Goal: Task Accomplishment & Management: Complete application form

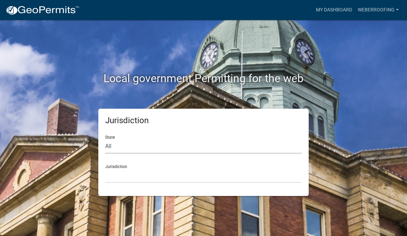
click at [193, 148] on select "All [US_STATE] [US_STATE] [US_STATE] [US_STATE] [US_STATE] [US_STATE] [US_STATE…" at bounding box center [203, 146] width 197 height 14
select select "[US_STATE]"
click at [150, 176] on select "[GEOGRAPHIC_DATA], [US_STATE] [GEOGRAPHIC_DATA], [US_STATE] [GEOGRAPHIC_DATA], …" at bounding box center [203, 176] width 197 height 14
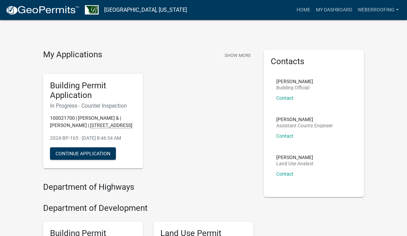
click at [104, 95] on h5 "Building Permit Application" at bounding box center [93, 91] width 86 height 20
click at [74, 160] on button "Continue Application" at bounding box center [83, 153] width 66 height 12
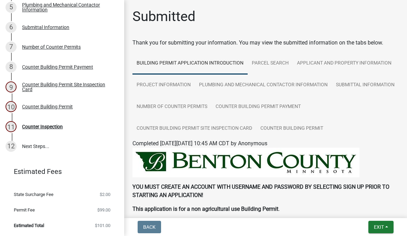
scroll to position [152, 0]
click at [41, 146] on link "12 Next Steps..." at bounding box center [62, 147] width 124 height 20
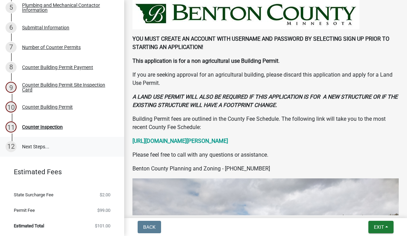
scroll to position [146, 0]
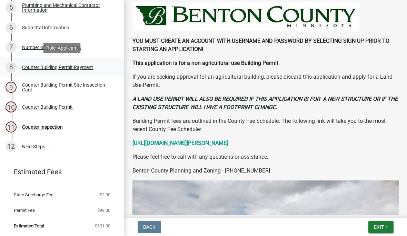
click at [83, 66] on div "Counter Building Permit Payment" at bounding box center [57, 67] width 71 height 5
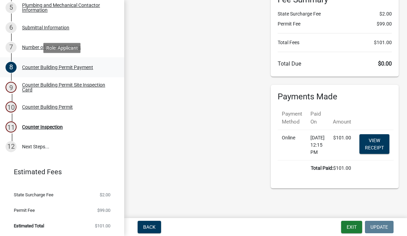
scroll to position [92, 0]
click at [79, 84] on div "Counter Building Permit Site Inspection Card" at bounding box center [67, 87] width 91 height 10
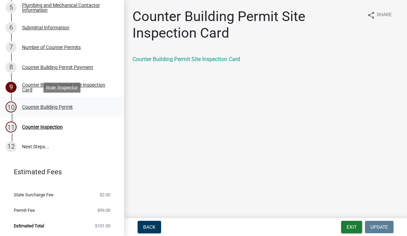
click at [63, 109] on div "Counter Building Permit" at bounding box center [47, 107] width 51 height 5
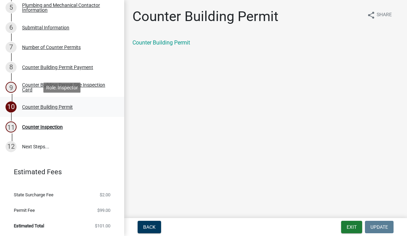
click at [56, 116] on link "10 Counter Building Permit" at bounding box center [62, 107] width 124 height 20
click at [62, 121] on link "11 Counter Inspection" at bounding box center [62, 127] width 124 height 20
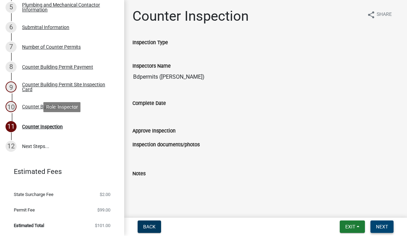
click at [388, 228] on button "Next" at bounding box center [382, 227] width 23 height 12
click at [85, 66] on div "Counter Building Permit Payment" at bounding box center [57, 67] width 71 height 5
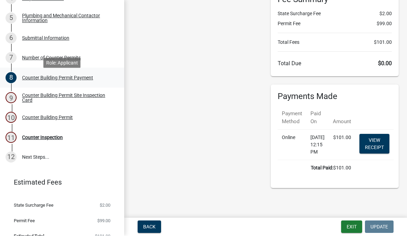
scroll to position [135, 0]
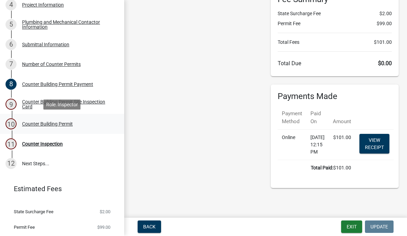
click at [58, 127] on div "10 Counter Building Permit" at bounding box center [60, 124] width 108 height 11
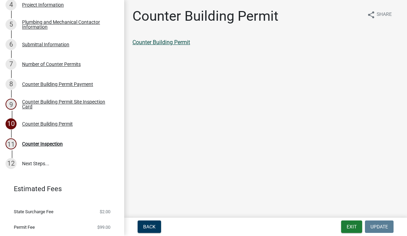
click at [166, 45] on link "Counter Building Permit" at bounding box center [162, 42] width 58 height 7
click at [154, 45] on link "Counter Building Permit" at bounding box center [162, 42] width 58 height 7
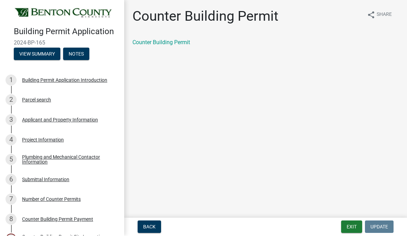
click at [213, 66] on main "Counter Building Permit share Share Counter Building Permit" at bounding box center [265, 107] width 283 height 215
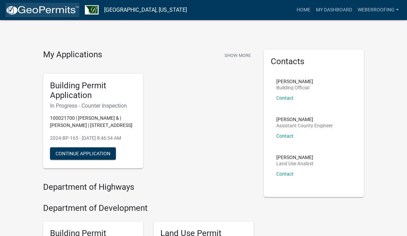
click at [47, 13] on img at bounding box center [43, 10] width 74 height 10
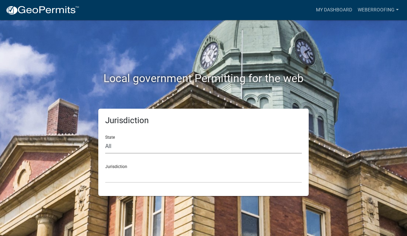
click at [170, 148] on select "All [US_STATE] [US_STATE] [US_STATE] [US_STATE] [US_STATE] [US_STATE] [US_STATE…" at bounding box center [203, 146] width 197 height 14
select select "[US_STATE]"
click at [199, 182] on select "[GEOGRAPHIC_DATA], [US_STATE] [GEOGRAPHIC_DATA], [US_STATE] [GEOGRAPHIC_DATA], …" at bounding box center [203, 176] width 197 height 14
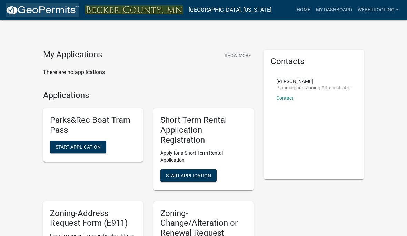
click at [51, 11] on img at bounding box center [43, 10] width 74 height 10
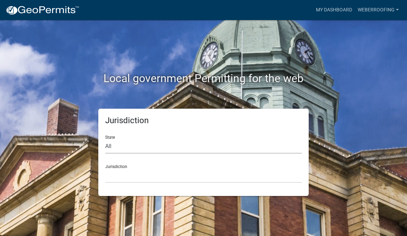
click at [146, 145] on select "All [US_STATE] [US_STATE] [US_STATE] [US_STATE] [US_STATE] [US_STATE] [US_STATE…" at bounding box center [203, 146] width 197 height 14
select select "[US_STATE]"
click at [166, 179] on select "[GEOGRAPHIC_DATA], [US_STATE] [GEOGRAPHIC_DATA], [US_STATE] [GEOGRAPHIC_DATA], …" at bounding box center [203, 176] width 197 height 14
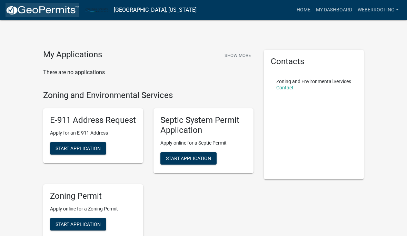
click at [61, 7] on img at bounding box center [43, 10] width 74 height 10
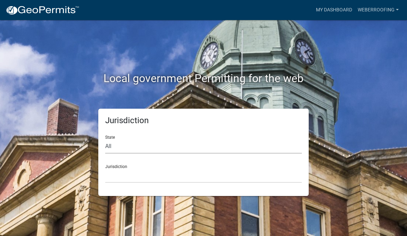
click at [189, 152] on select "All [US_STATE] [US_STATE] [US_STATE] [US_STATE] [US_STATE] [US_STATE] [US_STATE…" at bounding box center [203, 146] width 197 height 14
select select "[US_STATE]"
click at [168, 177] on select "[GEOGRAPHIC_DATA], [US_STATE] [GEOGRAPHIC_DATA], [US_STATE] [GEOGRAPHIC_DATA], …" at bounding box center [203, 176] width 197 height 14
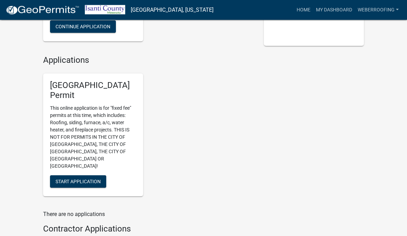
scroll to position [18, 0]
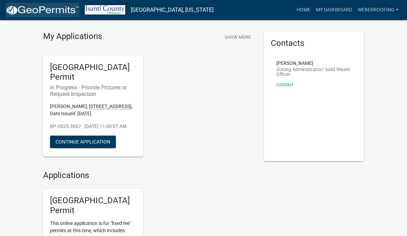
click at [57, 12] on img at bounding box center [43, 10] width 74 height 10
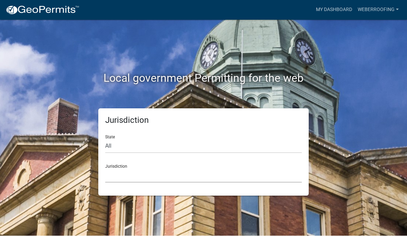
click at [176, 178] on select "[GEOGRAPHIC_DATA], [US_STATE] [GEOGRAPHIC_DATA], [US_STATE][PERSON_NAME][GEOGRA…" at bounding box center [203, 176] width 197 height 14
click at [142, 149] on select "All [US_STATE] [US_STATE] [US_STATE] [US_STATE] [US_STATE] [US_STATE] [US_STATE…" at bounding box center [203, 146] width 197 height 14
click at [166, 148] on select "All [US_STATE] [US_STATE] [US_STATE] [US_STATE] [US_STATE] [US_STATE] [US_STATE…" at bounding box center [203, 146] width 197 height 14
select select "[US_STATE]"
click at [143, 188] on div "Jurisdiction State All [US_STATE] [US_STATE] [US_STATE] [US_STATE] [US_STATE] […" at bounding box center [203, 152] width 210 height 87
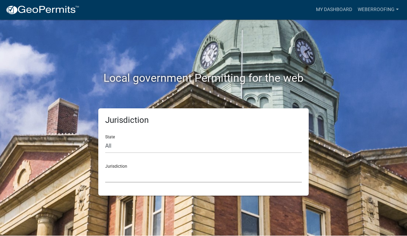
click at [154, 177] on select "[GEOGRAPHIC_DATA], [US_STATE] [GEOGRAPHIC_DATA], [US_STATE] [GEOGRAPHIC_DATA], …" at bounding box center [203, 176] width 197 height 14
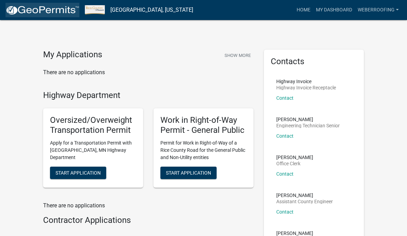
click at [35, 14] on img at bounding box center [43, 10] width 74 height 10
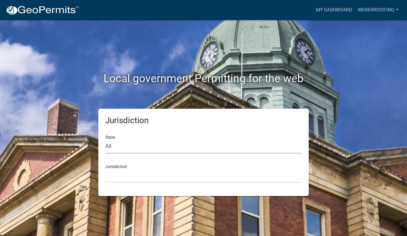
click at [186, 144] on select "All [US_STATE] [US_STATE] [US_STATE] [US_STATE] [US_STATE] [US_STATE] [US_STATE…" at bounding box center [203, 146] width 197 height 14
select select "[US_STATE]"
click at [153, 180] on select "[GEOGRAPHIC_DATA], [US_STATE] [GEOGRAPHIC_DATA], [US_STATE] [GEOGRAPHIC_DATA], …" at bounding box center [203, 176] width 197 height 14
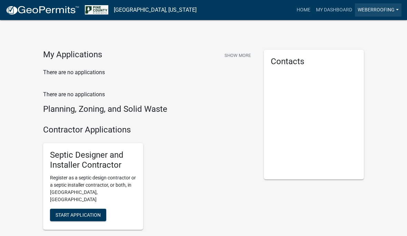
click at [390, 15] on link "WeberRoofing" at bounding box center [378, 9] width 47 height 13
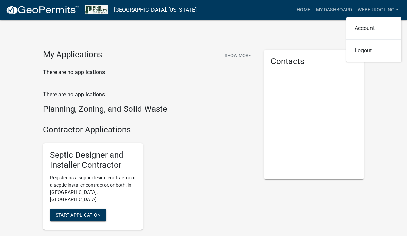
click at [217, 76] on div "My Applications Show More There are no applications" at bounding box center [148, 66] width 221 height 32
